Goal: Task Accomplishment & Management: Manage account settings

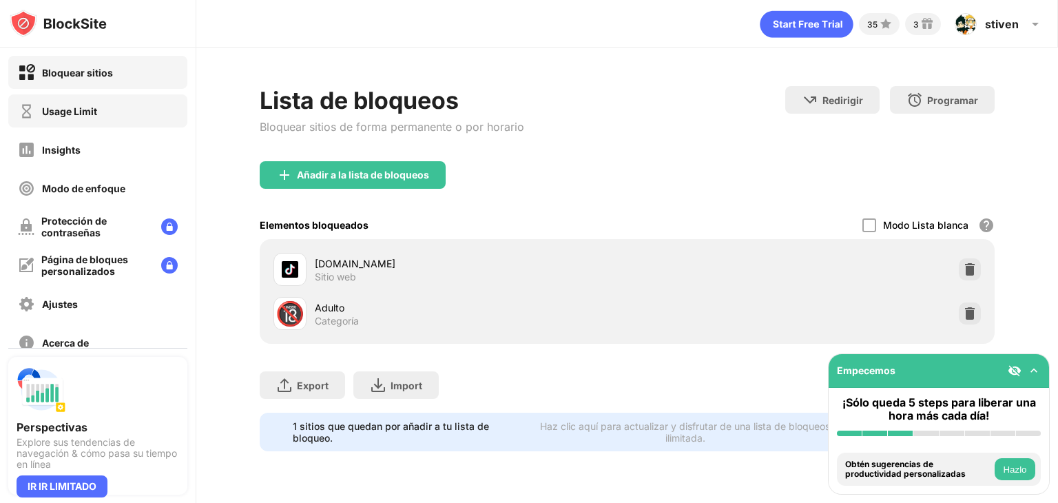
click at [118, 114] on div "Usage Limit" at bounding box center [97, 110] width 179 height 33
